Goal: Information Seeking & Learning: Check status

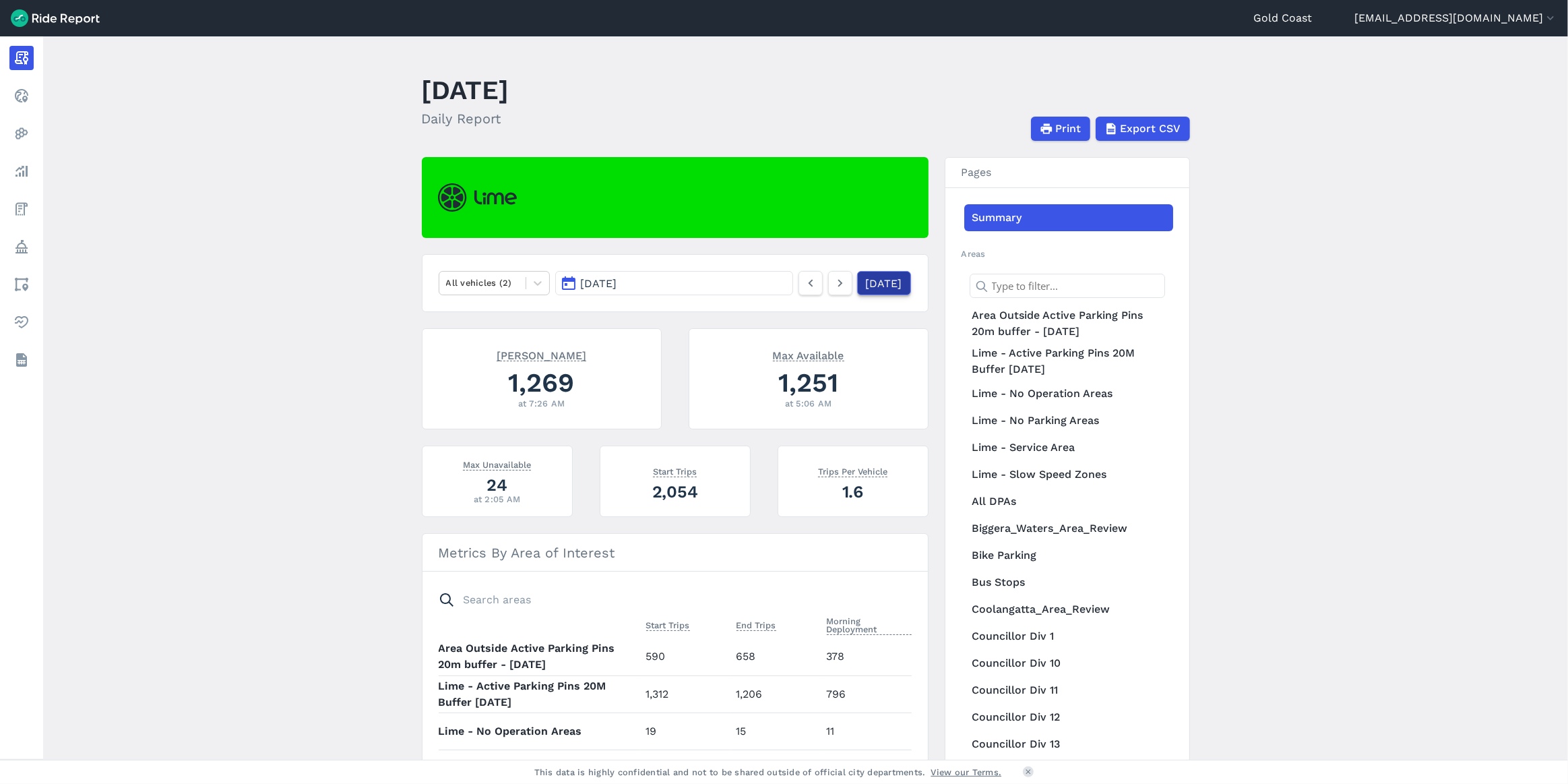
click at [857, 287] on link "[DATE]" at bounding box center [884, 282] width 54 height 24
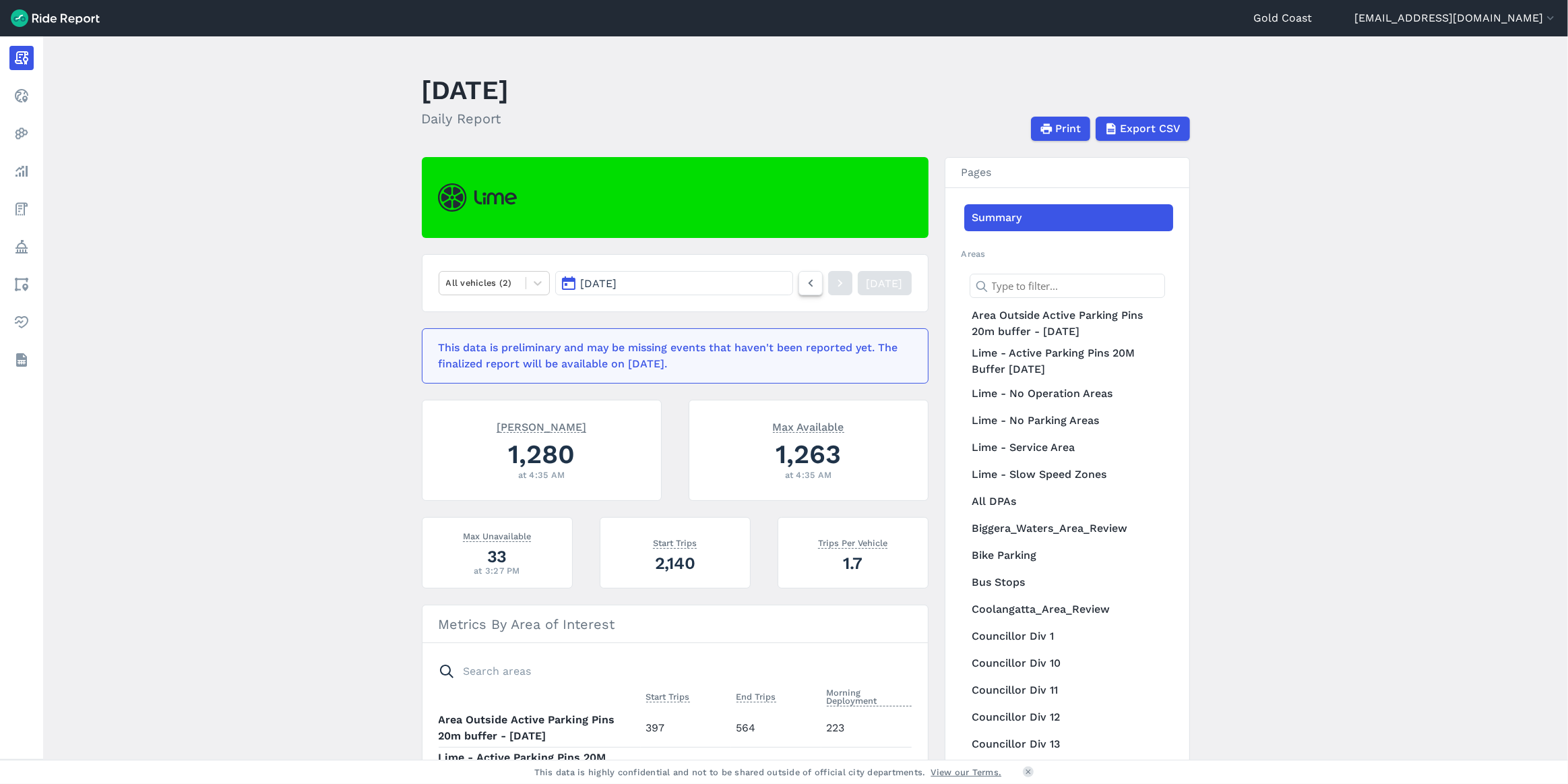
click at [803, 285] on icon at bounding box center [810, 283] width 15 height 16
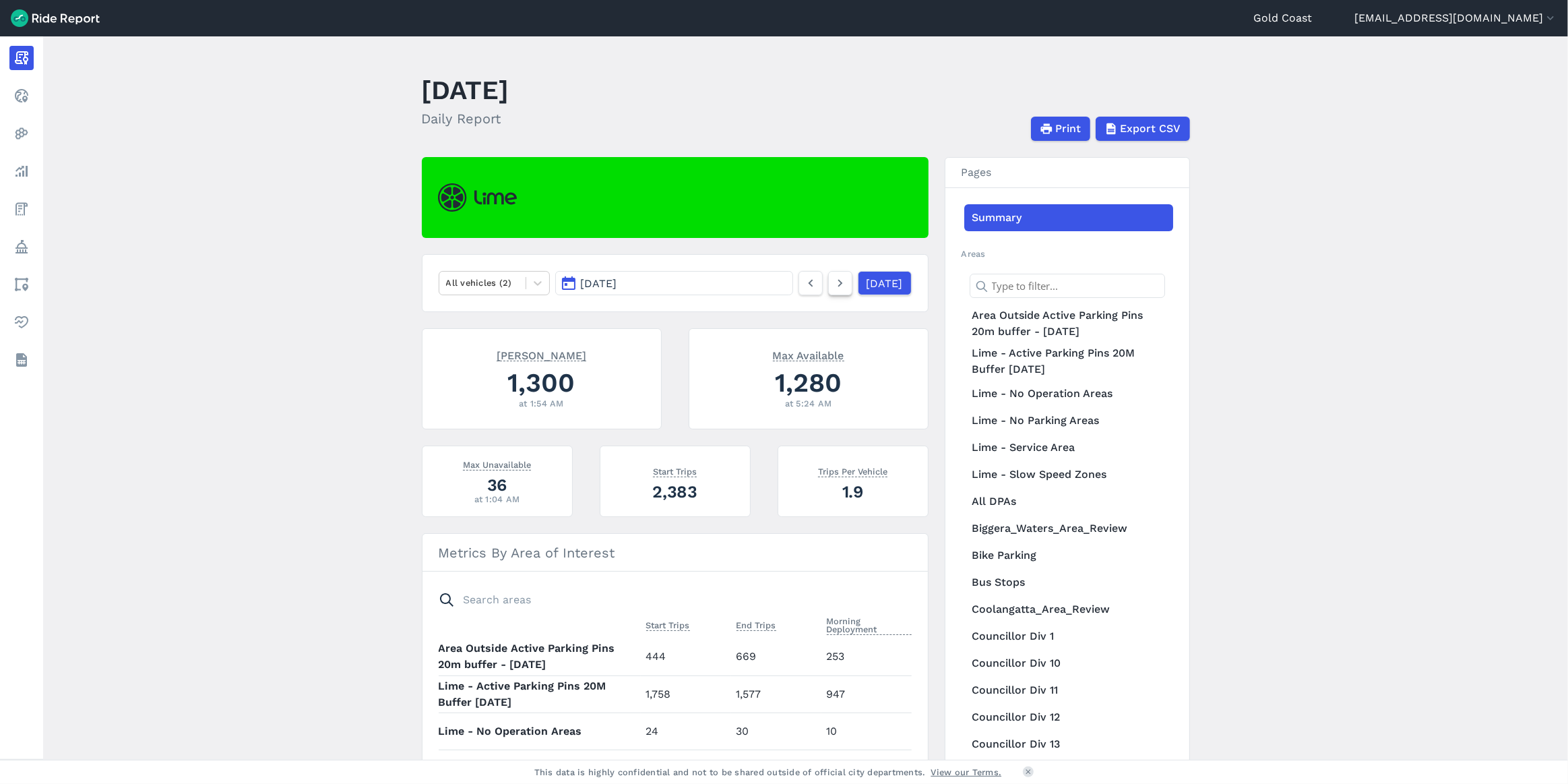
click at [828, 287] on link at bounding box center [840, 282] width 24 height 24
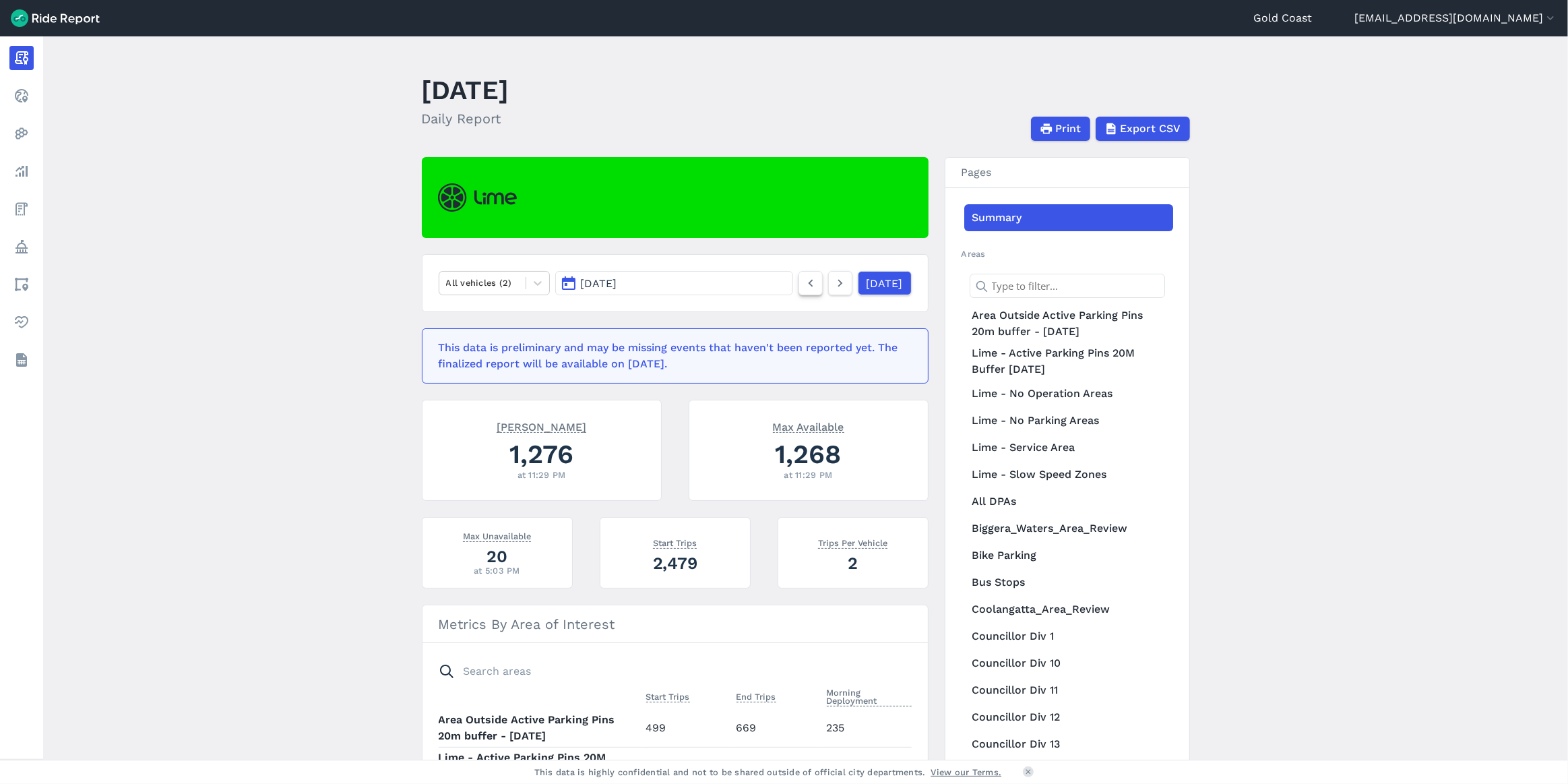
click at [803, 287] on icon at bounding box center [810, 283] width 15 height 16
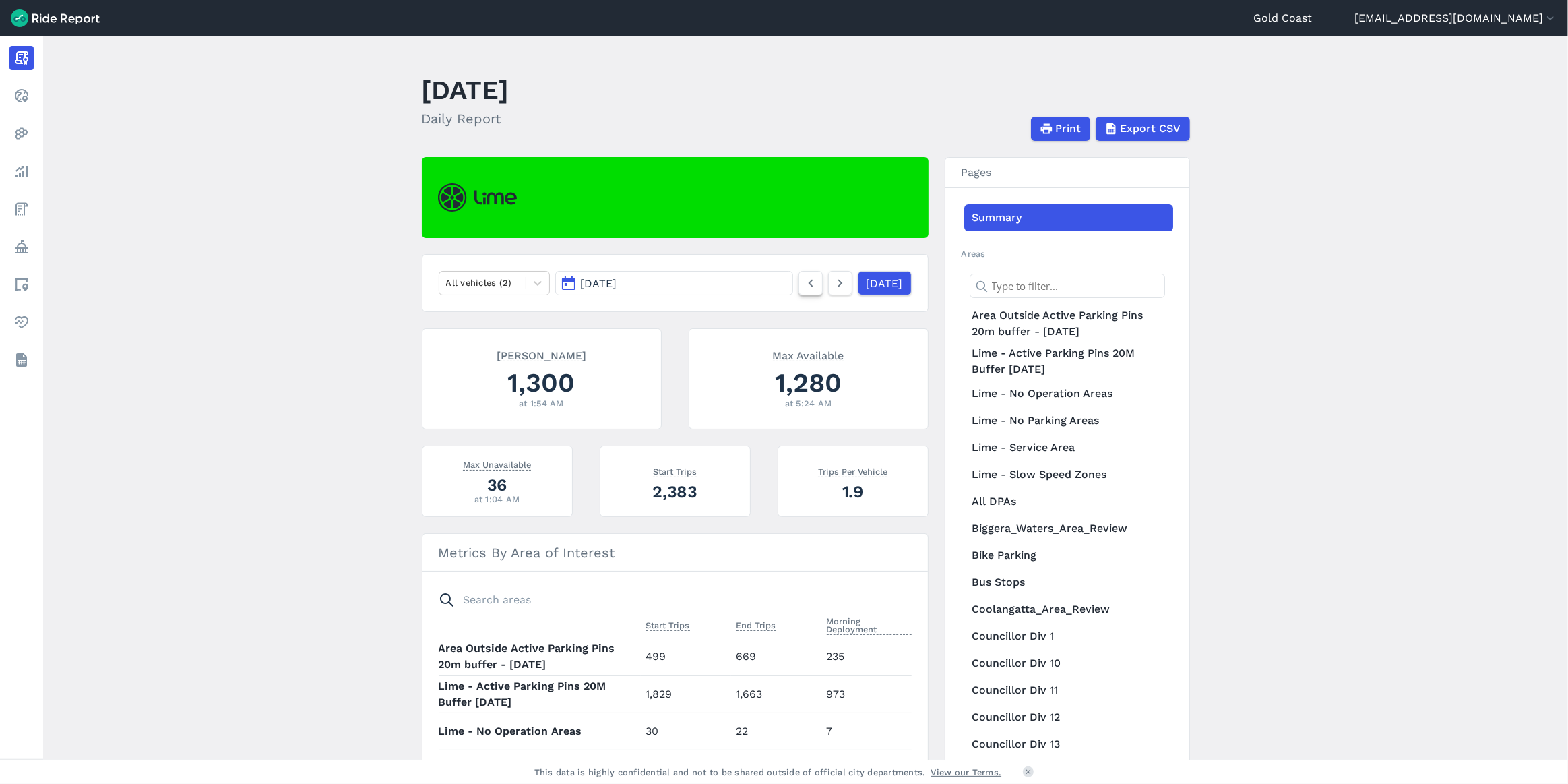
click at [803, 284] on icon at bounding box center [810, 283] width 15 height 16
click at [803, 283] on icon at bounding box center [810, 283] width 15 height 16
click at [838, 284] on use at bounding box center [840, 283] width 5 height 7
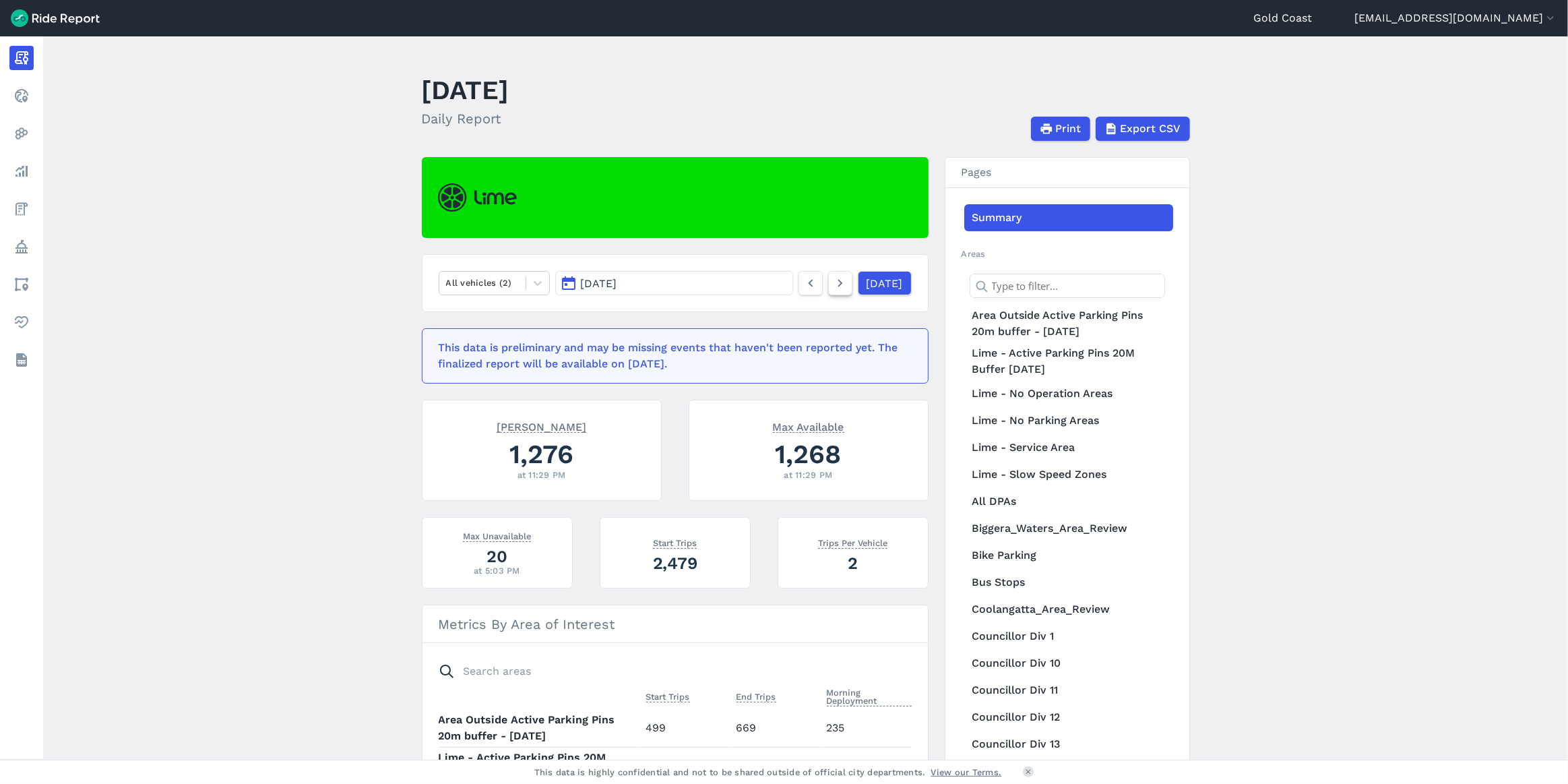
click at [838, 284] on use at bounding box center [840, 283] width 5 height 7
click at [719, 283] on button "[DATE]" at bounding box center [674, 282] width 237 height 24
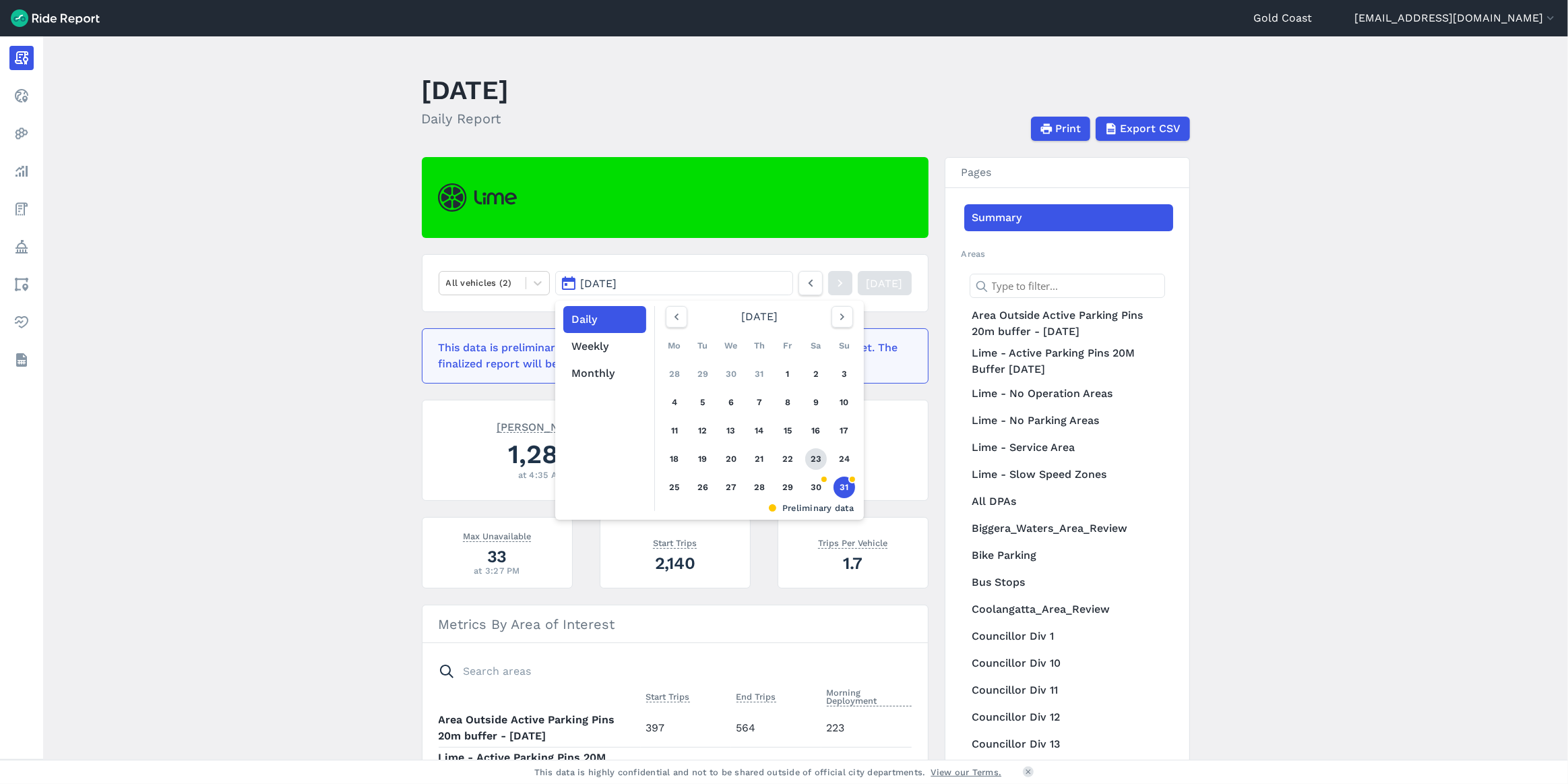
click at [818, 460] on link "23" at bounding box center [816, 459] width 21 height 21
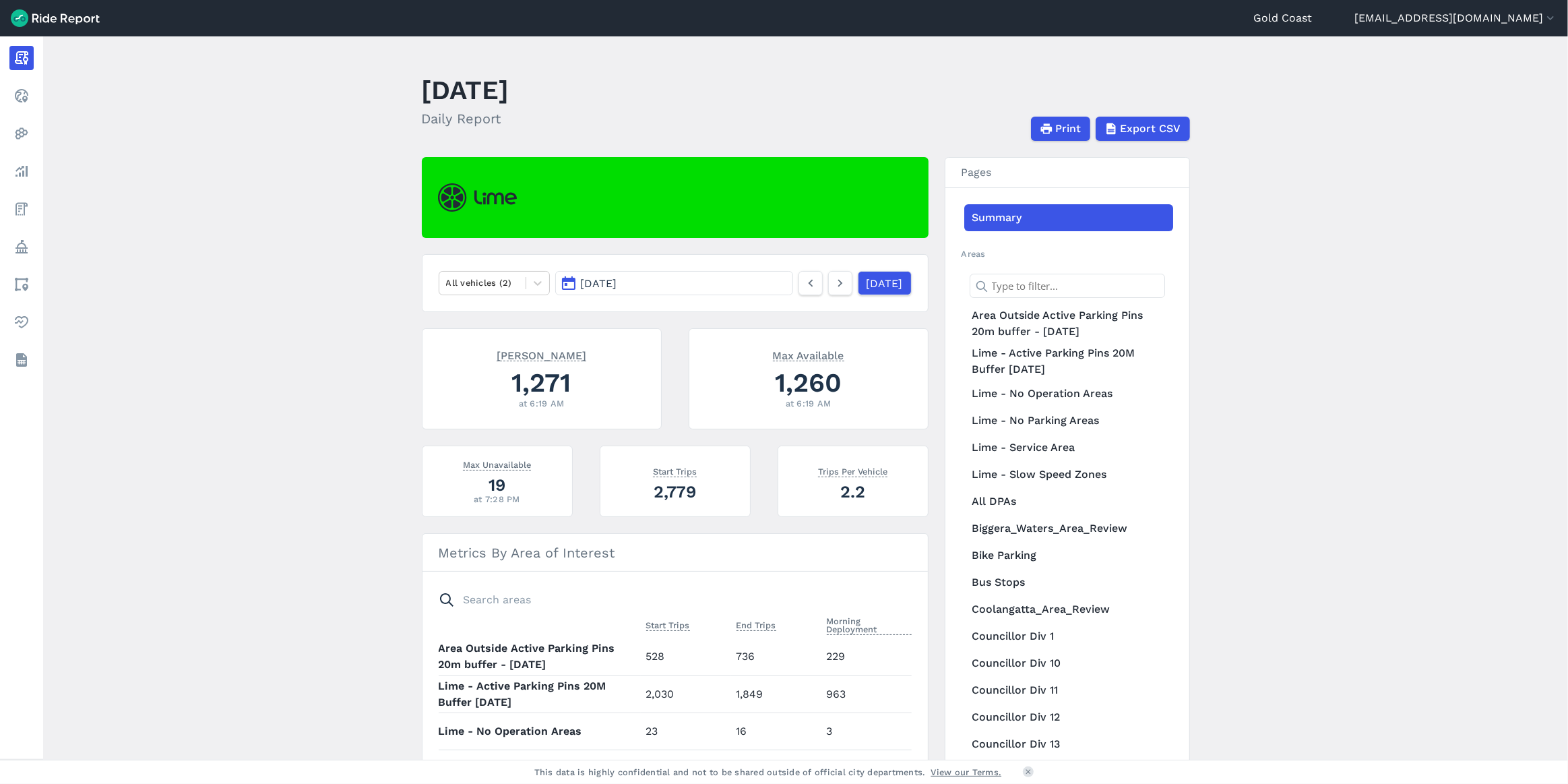
click at [732, 277] on button "[DATE]" at bounding box center [674, 282] width 237 height 24
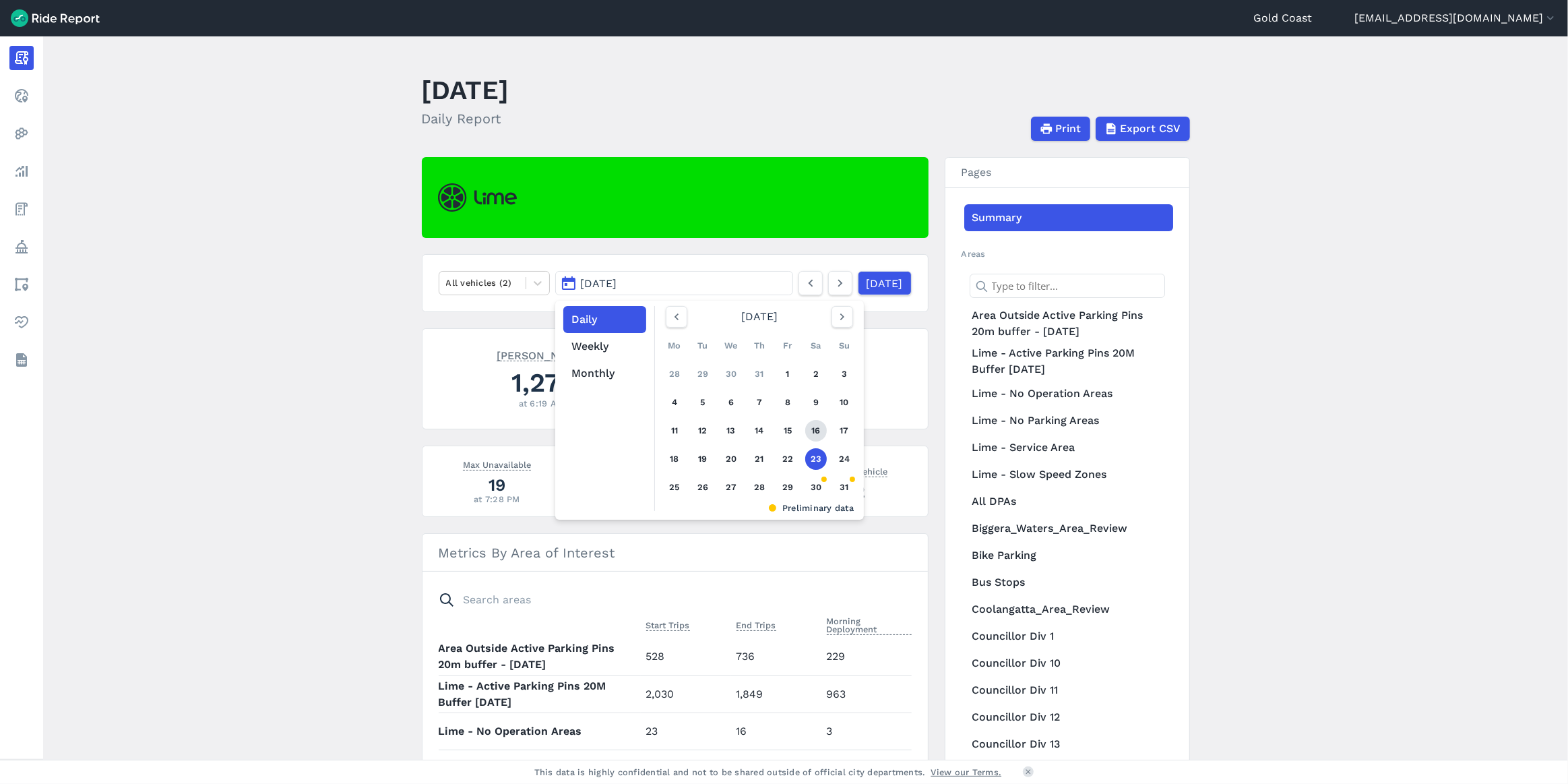
click at [817, 434] on link "16" at bounding box center [816, 431] width 21 height 21
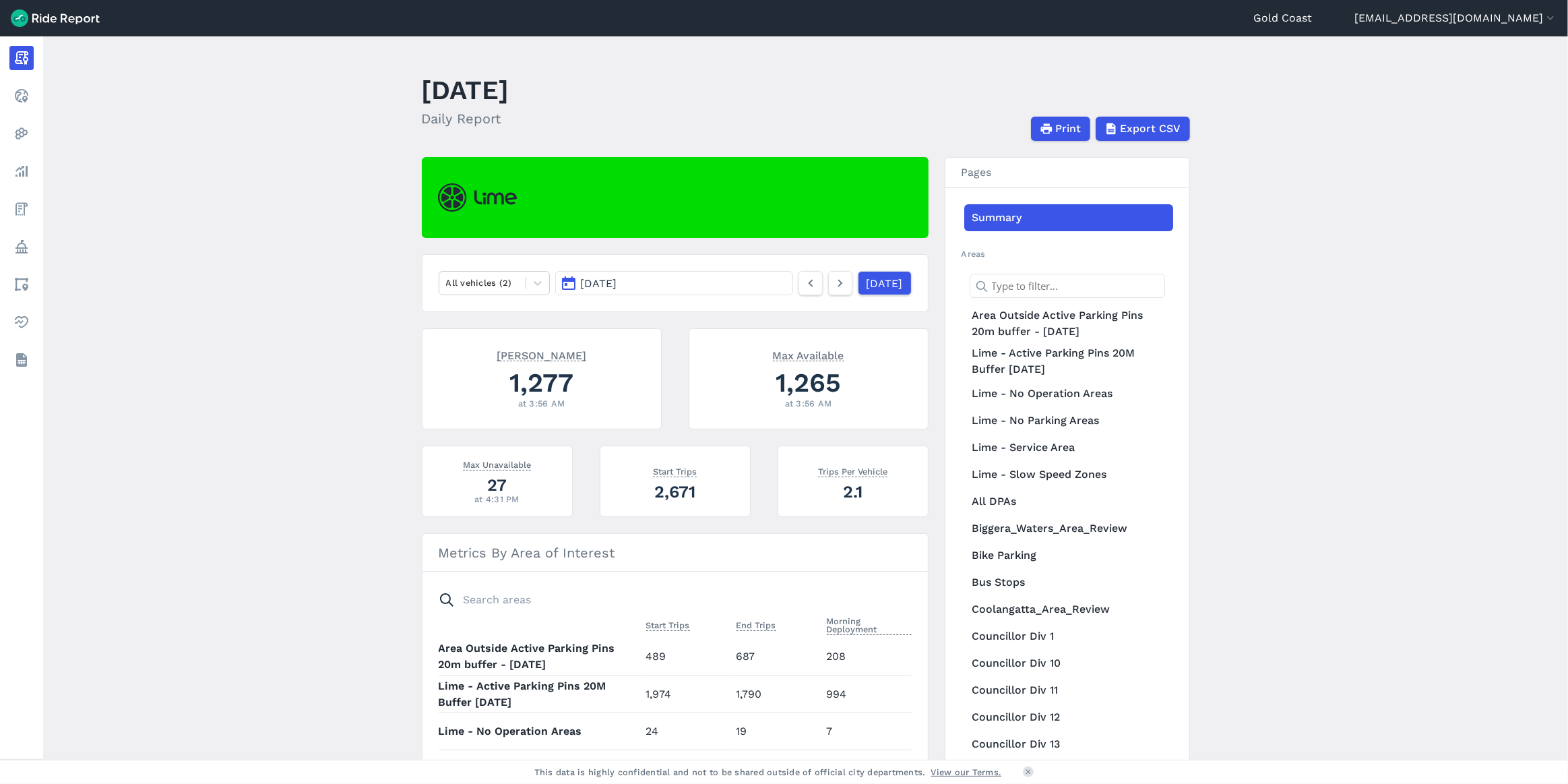
click at [688, 287] on button "[DATE]" at bounding box center [674, 282] width 237 height 24
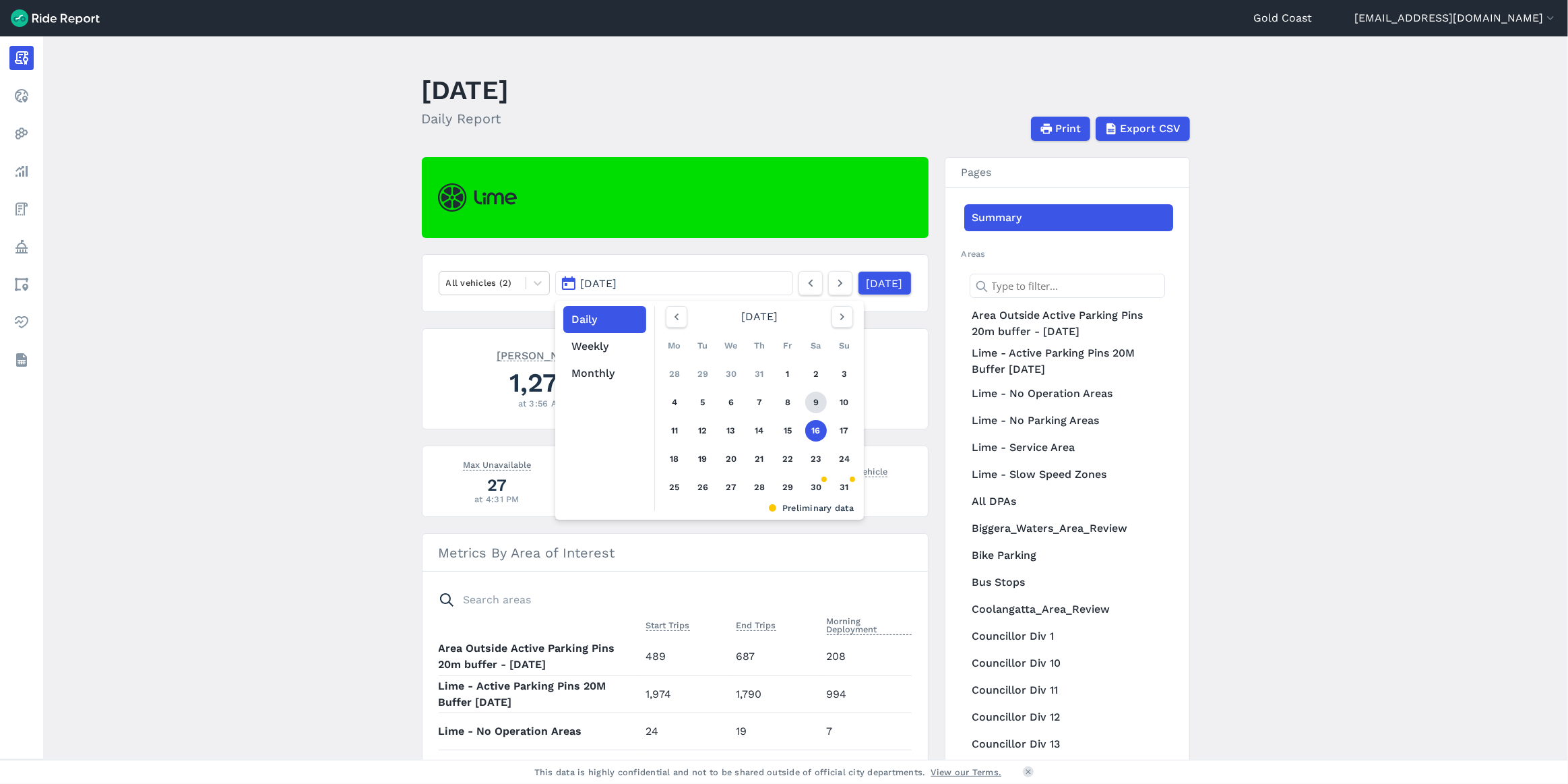
click at [812, 393] on link "9" at bounding box center [816, 402] width 21 height 21
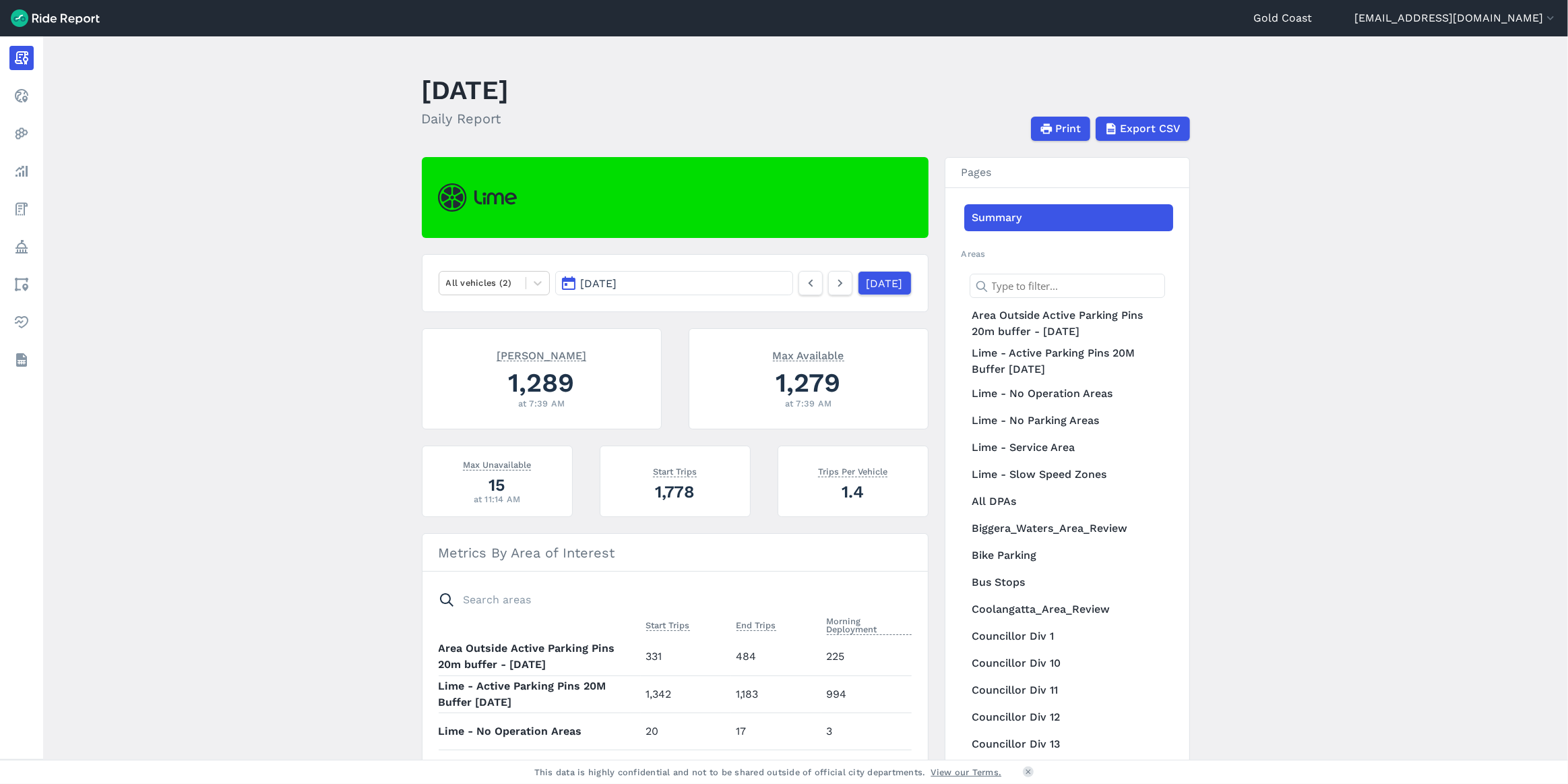
click at [700, 275] on button "[DATE]" at bounding box center [674, 282] width 237 height 24
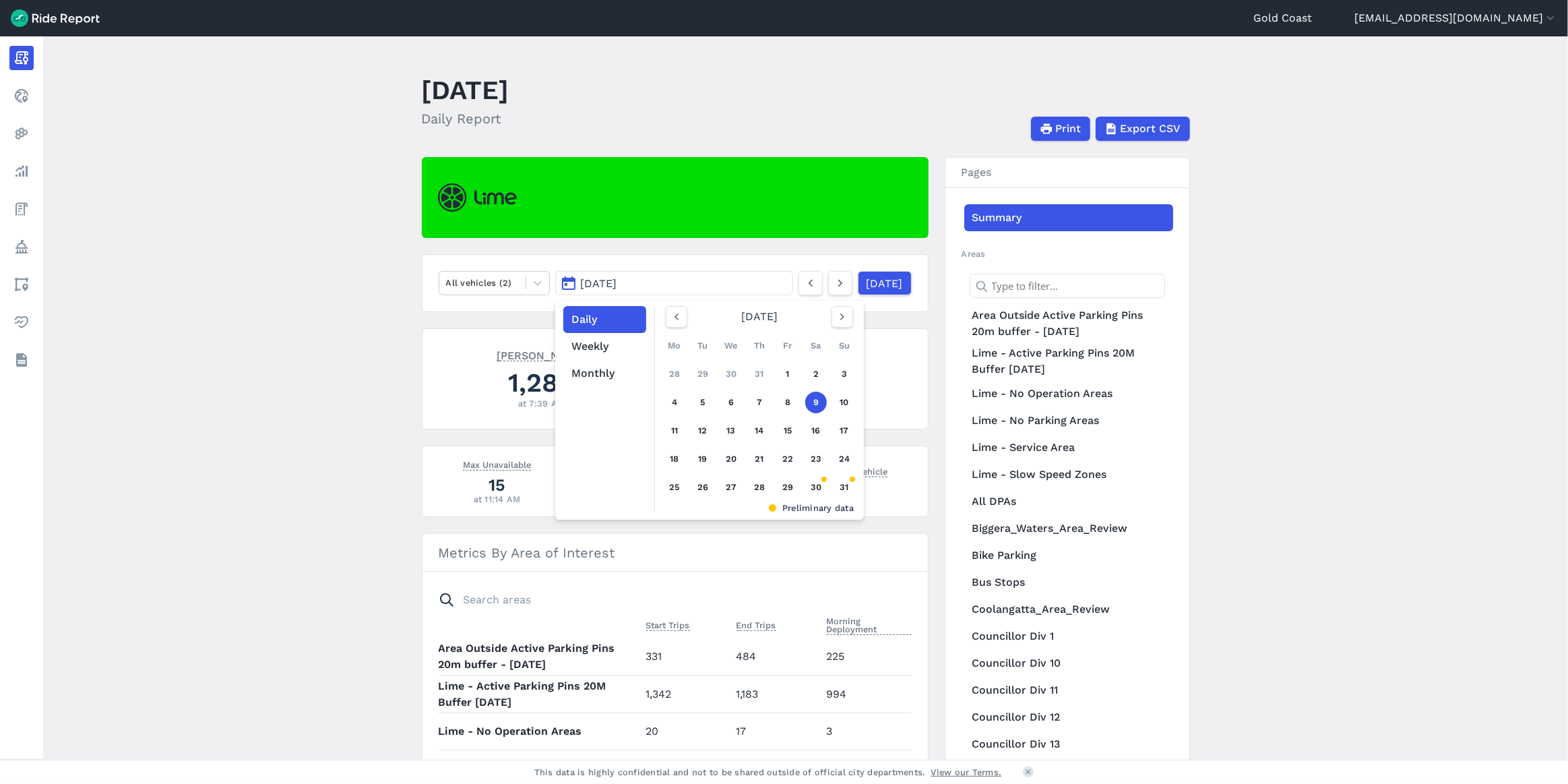
click at [1367, 356] on main "[DATE] Daily Report Print Export CSV All vehicles (2) [DATE] Daily Weekly Month…" at bounding box center [805, 398] width 1525 height 723
